Goal: Navigation & Orientation: Find specific page/section

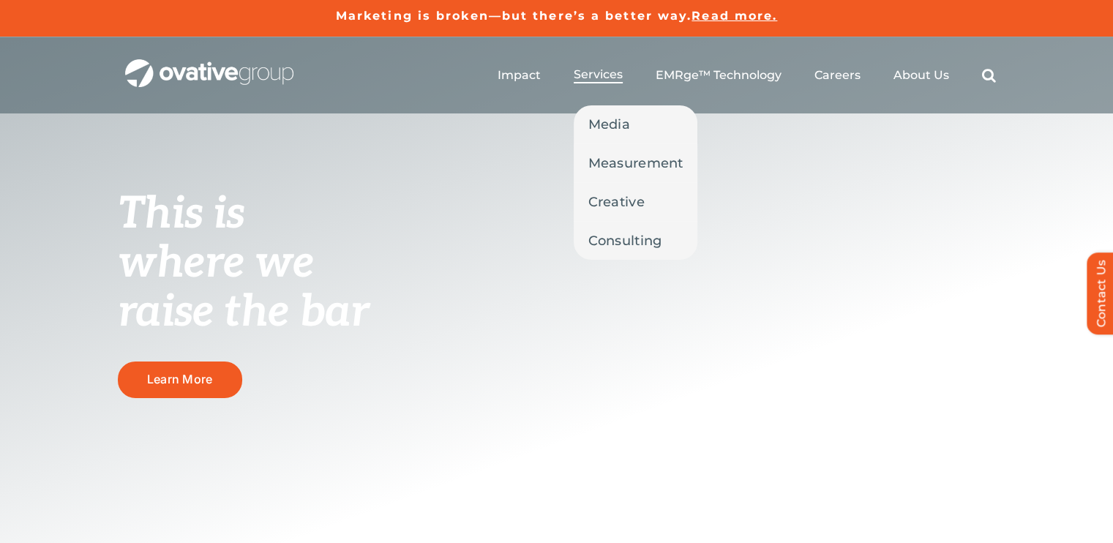
click at [604, 80] on span "Services" at bounding box center [598, 74] width 49 height 15
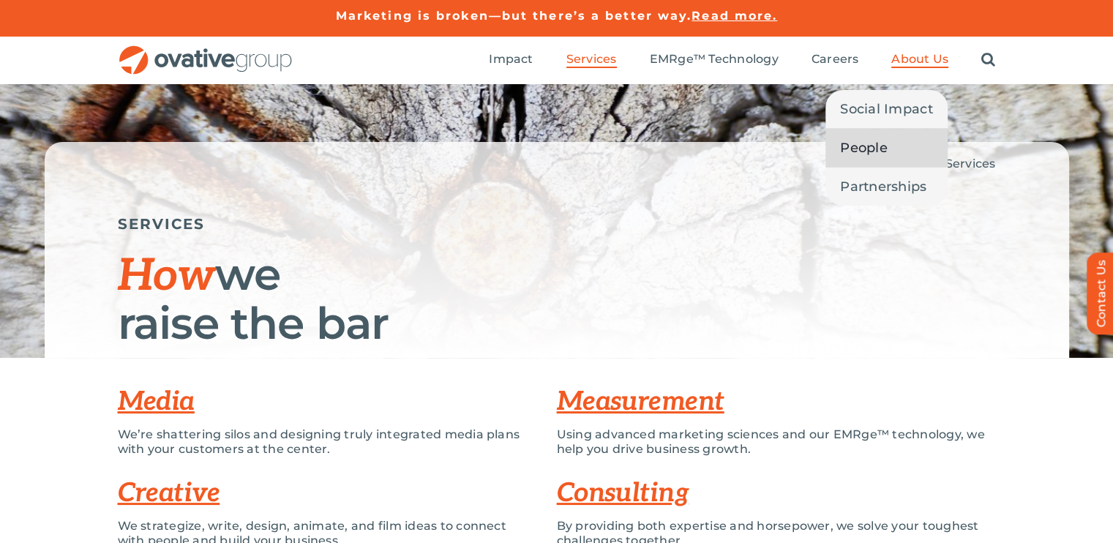
click at [885, 146] on span "People" at bounding box center [864, 148] width 48 height 20
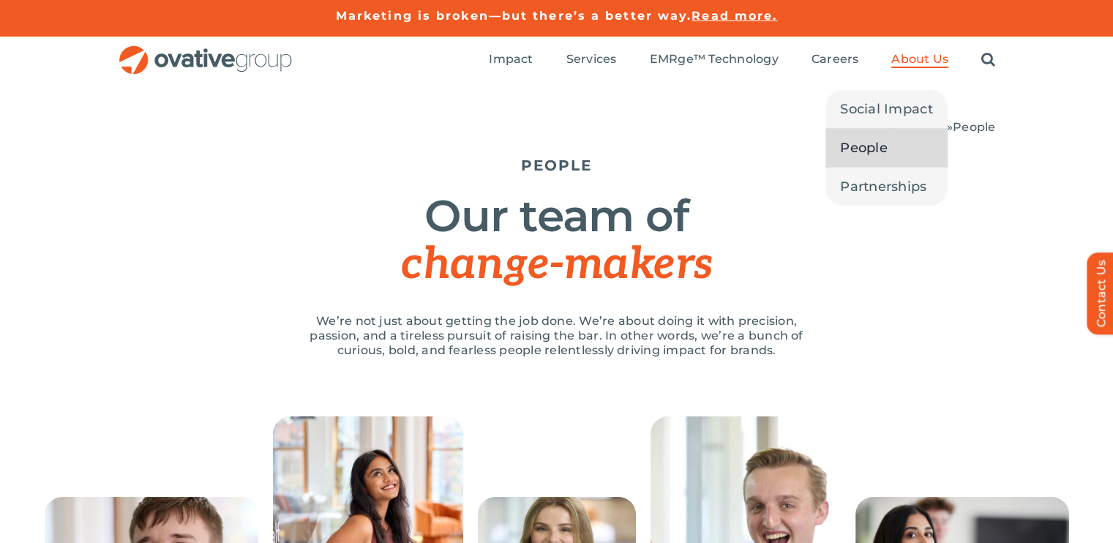
click at [934, 59] on span "About Us" at bounding box center [919, 59] width 57 height 15
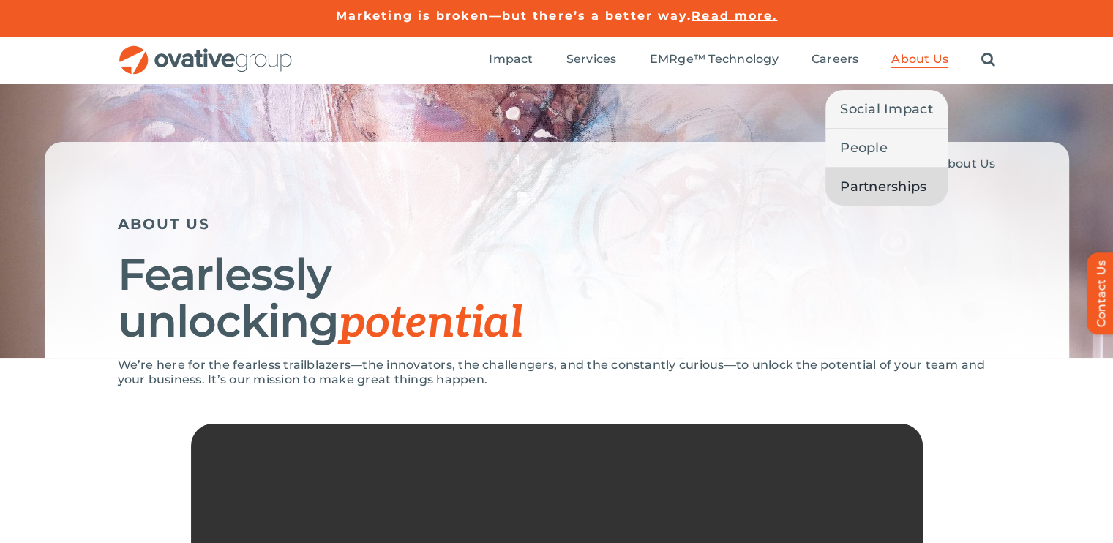
click at [874, 188] on span "Partnerships" at bounding box center [883, 186] width 86 height 20
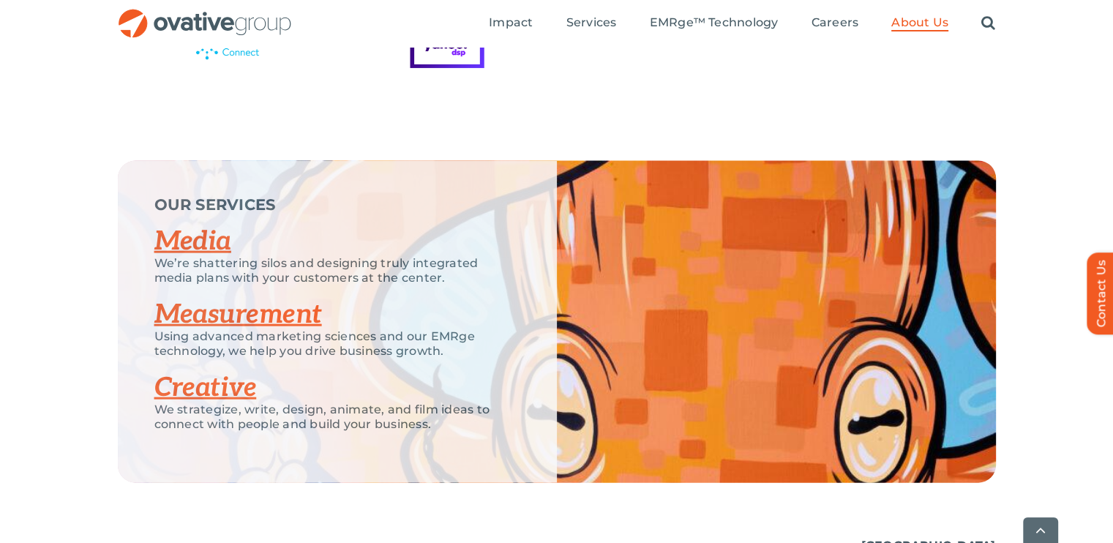
scroll to position [3103, 0]
